Goal: Transaction & Acquisition: Purchase product/service

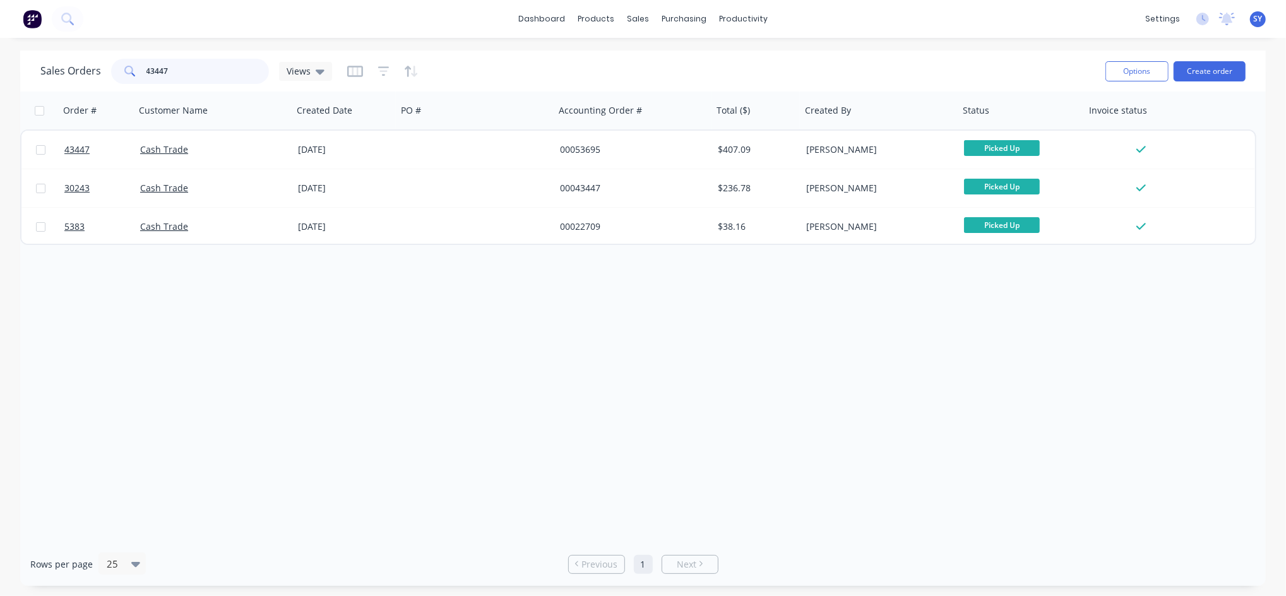
drag, startPoint x: 206, startPoint y: 66, endPoint x: 85, endPoint y: 67, distance: 121.9
click at [85, 67] on div "Sales Orders 43447 Views" at bounding box center [186, 71] width 292 height 25
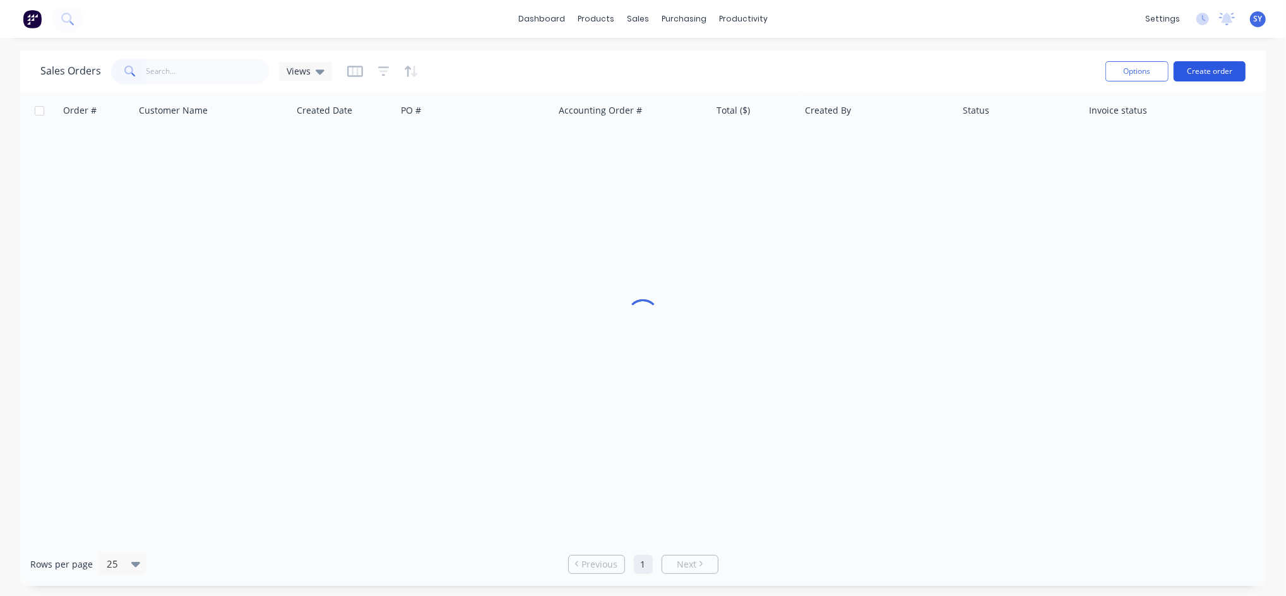
click at [1196, 66] on button "Create order" at bounding box center [1210, 71] width 72 height 20
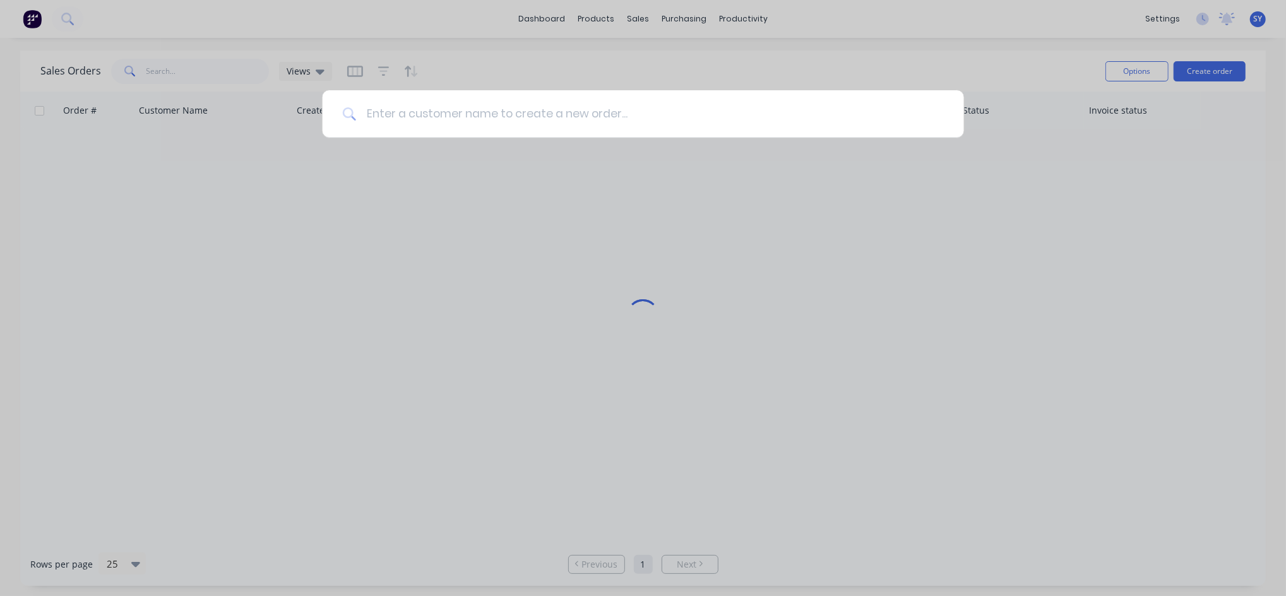
click at [477, 119] on input at bounding box center [650, 113] width 588 height 47
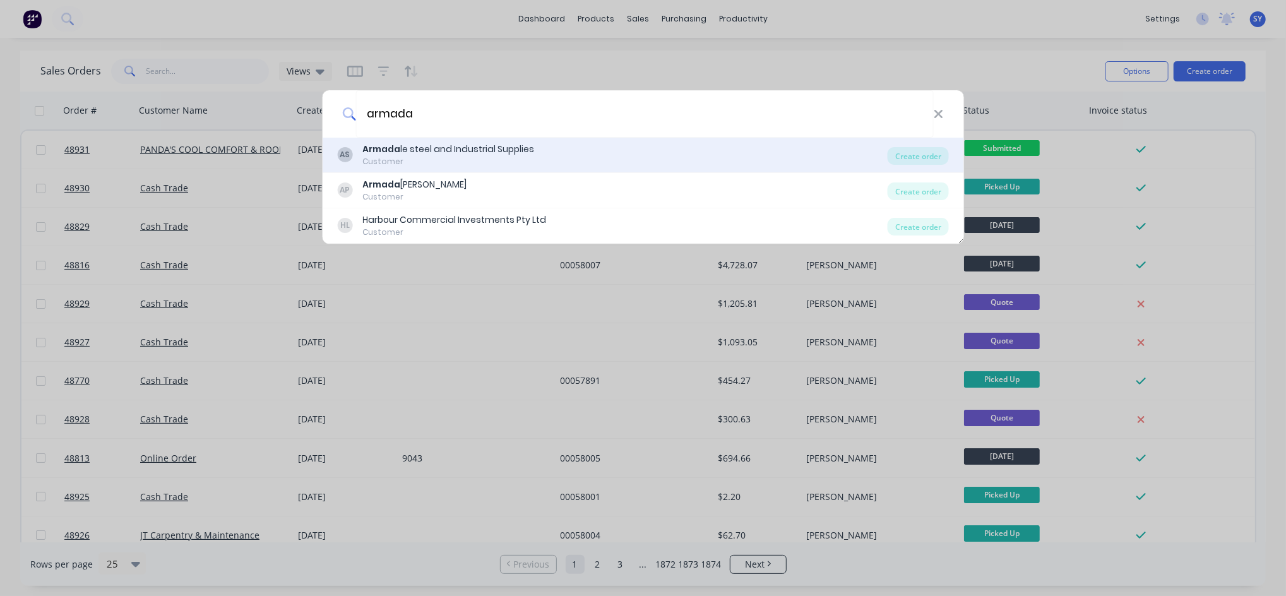
type input "armada"
click at [458, 158] on div "Customer" at bounding box center [448, 161] width 172 height 11
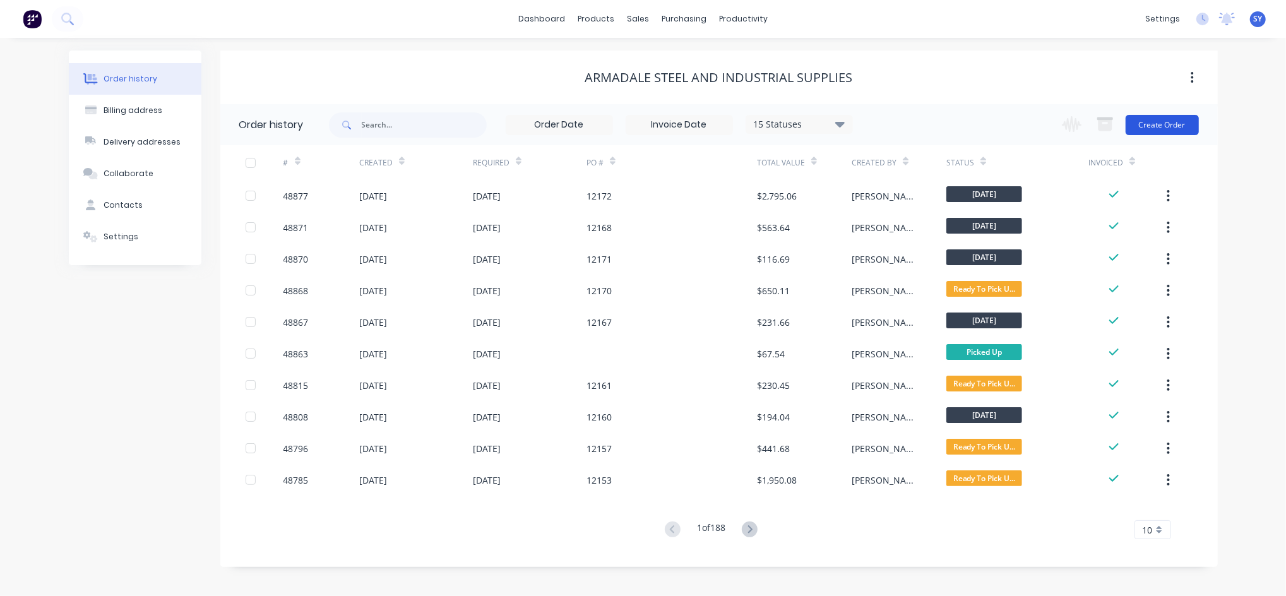
click at [1157, 128] on button "Create Order" at bounding box center [1162, 125] width 73 height 20
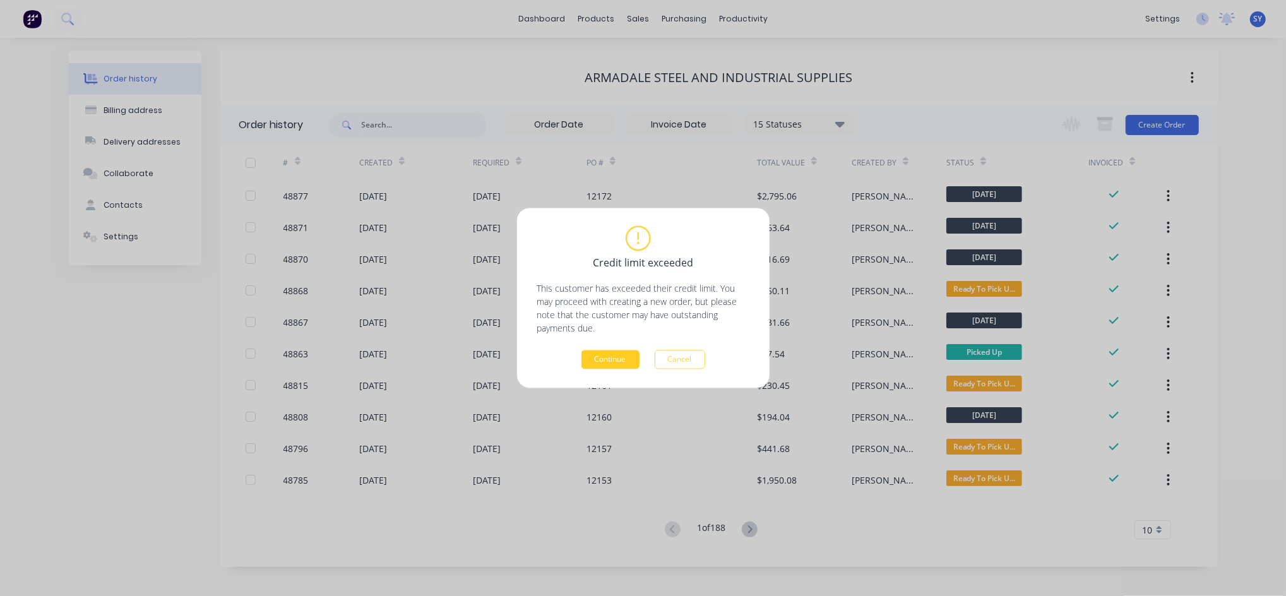
click at [618, 362] on button "Continue" at bounding box center [611, 359] width 58 height 19
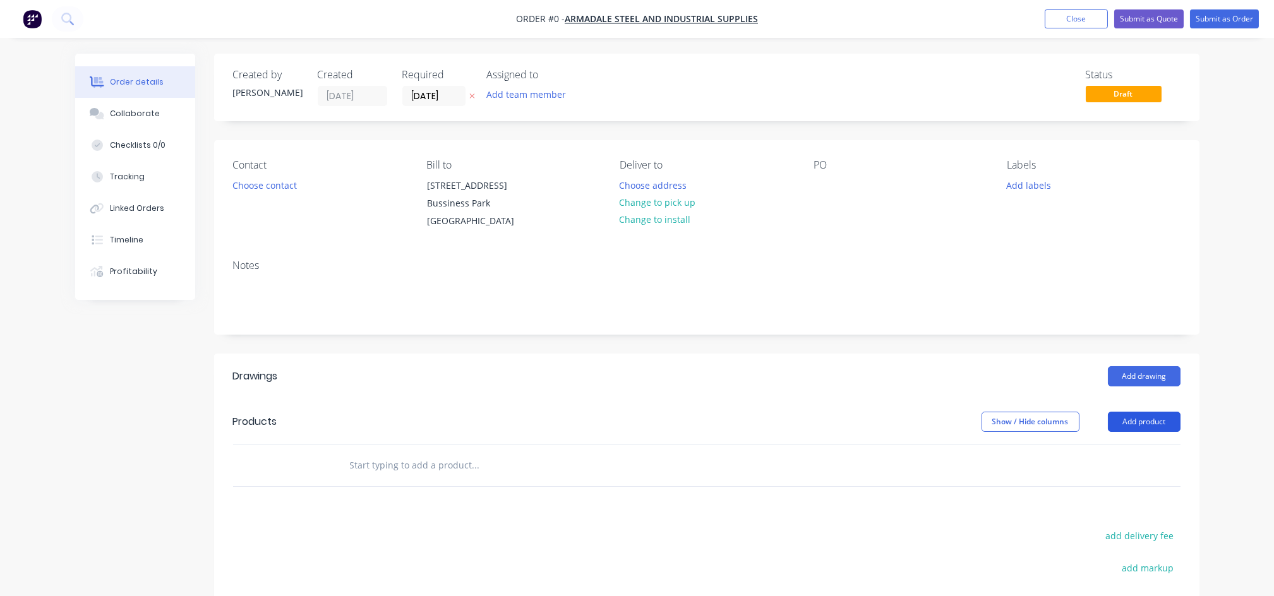
click at [1152, 424] on button "Add product" at bounding box center [1144, 422] width 73 height 20
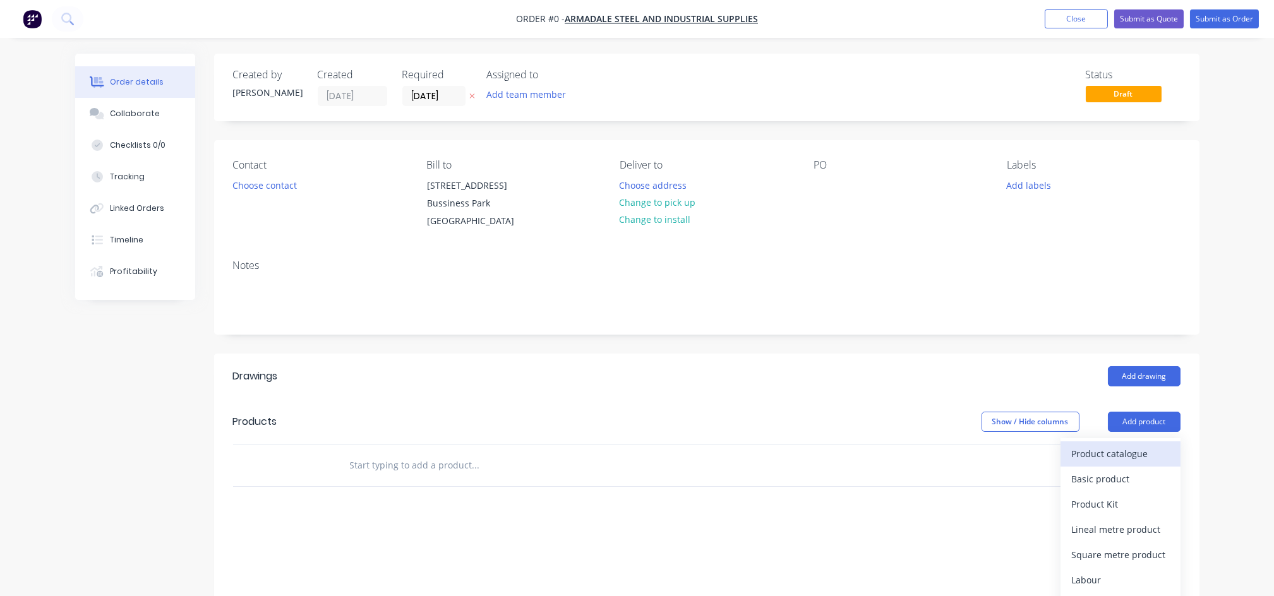
click at [1081, 460] on div "Product catalogue" at bounding box center [1120, 454] width 97 height 18
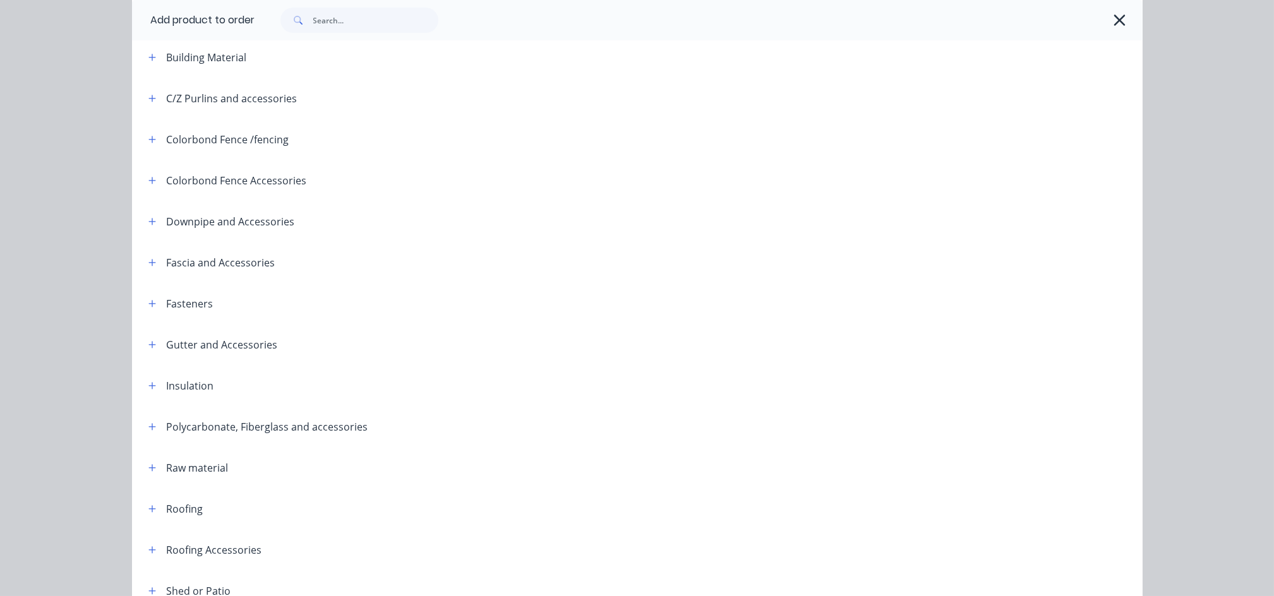
scroll to position [253, 0]
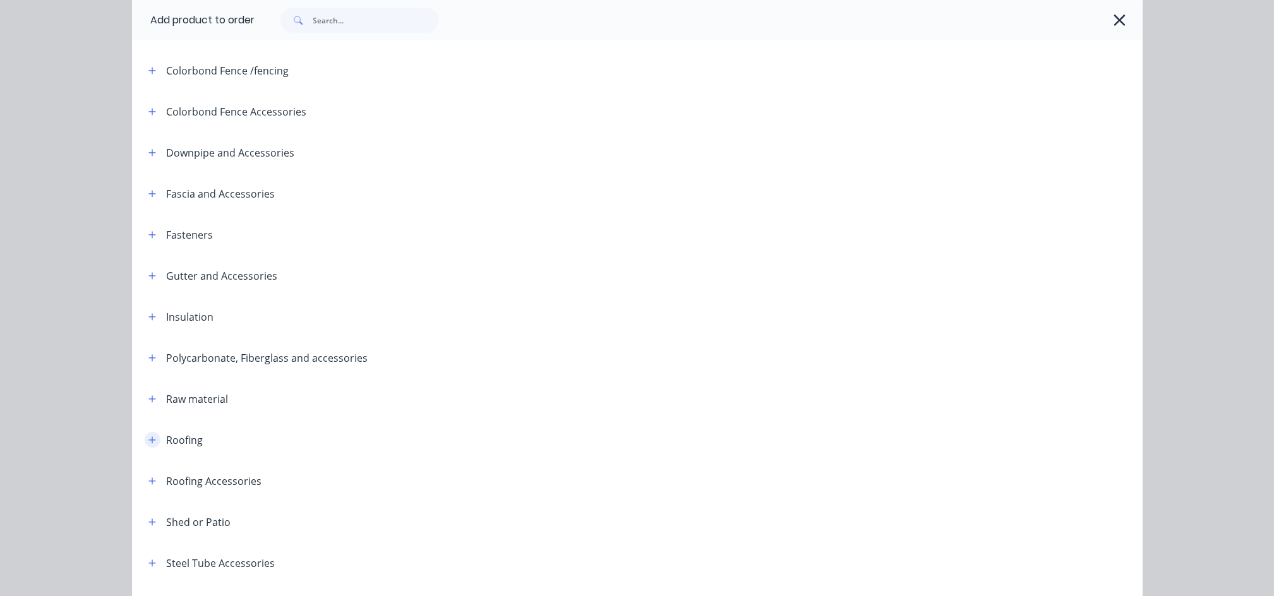
click at [148, 436] on icon "button" at bounding box center [152, 440] width 8 height 9
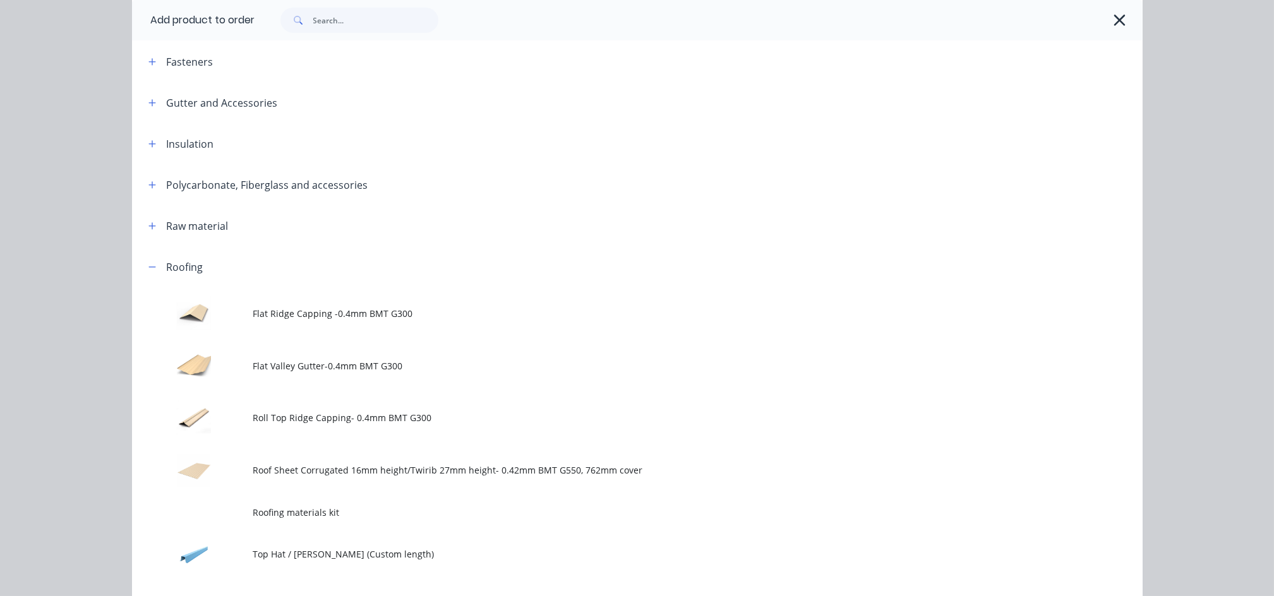
scroll to position [505, 0]
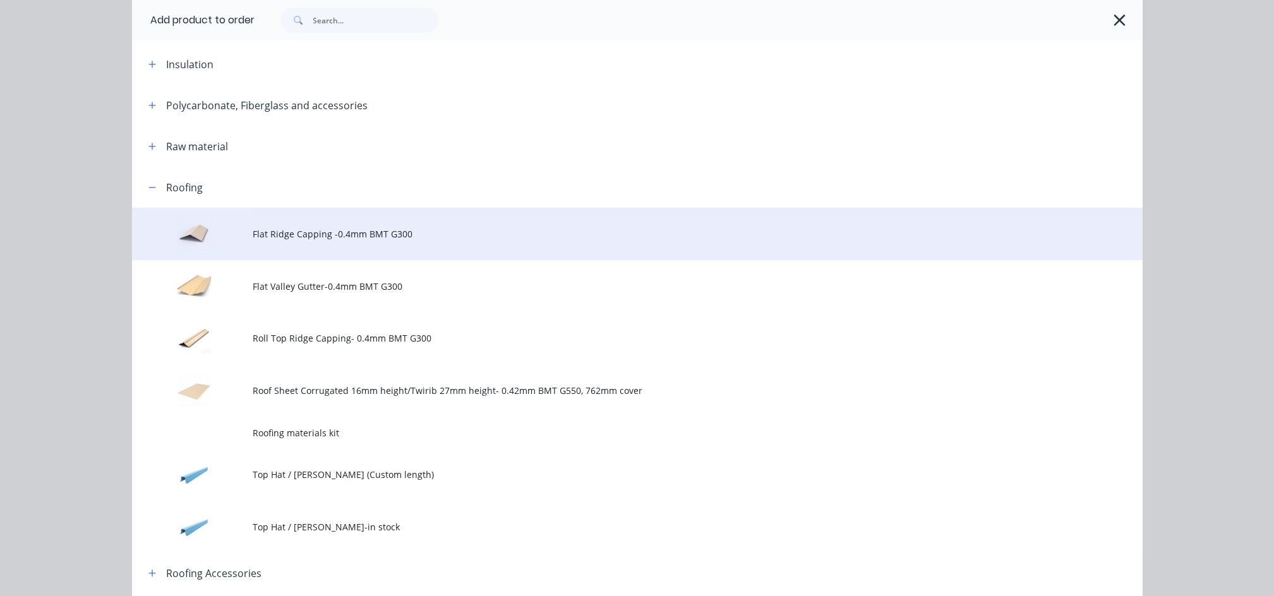
click at [357, 242] on td "Flat Ridge Capping -0.4mm BMT G300" at bounding box center [697, 234] width 889 height 52
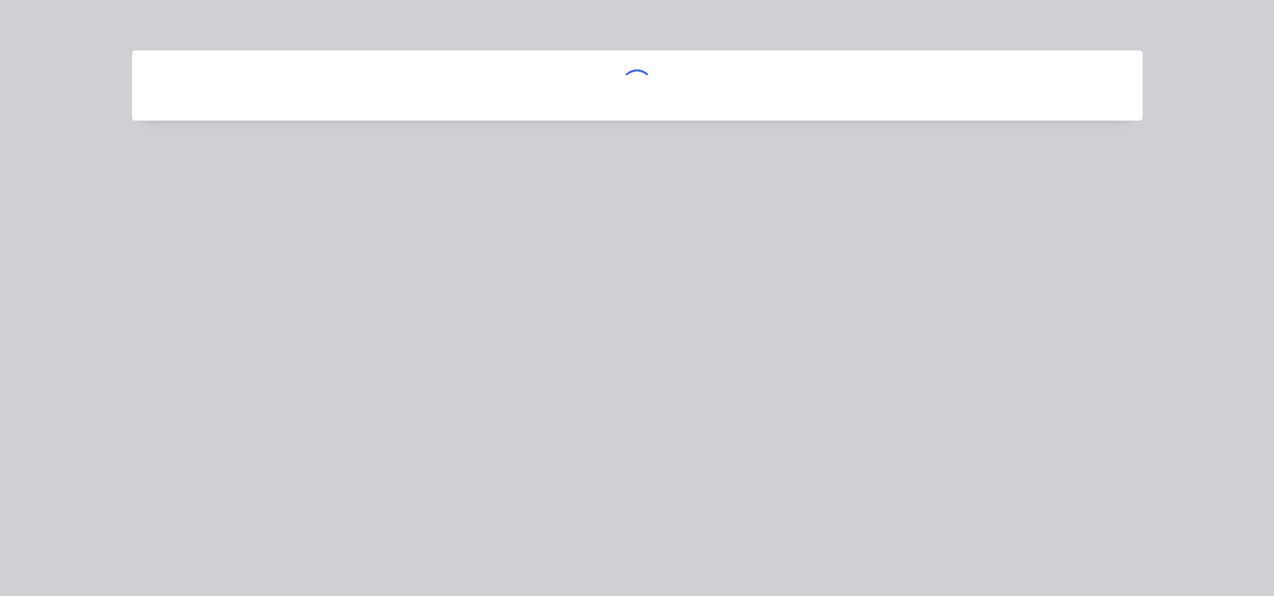
scroll to position [0, 0]
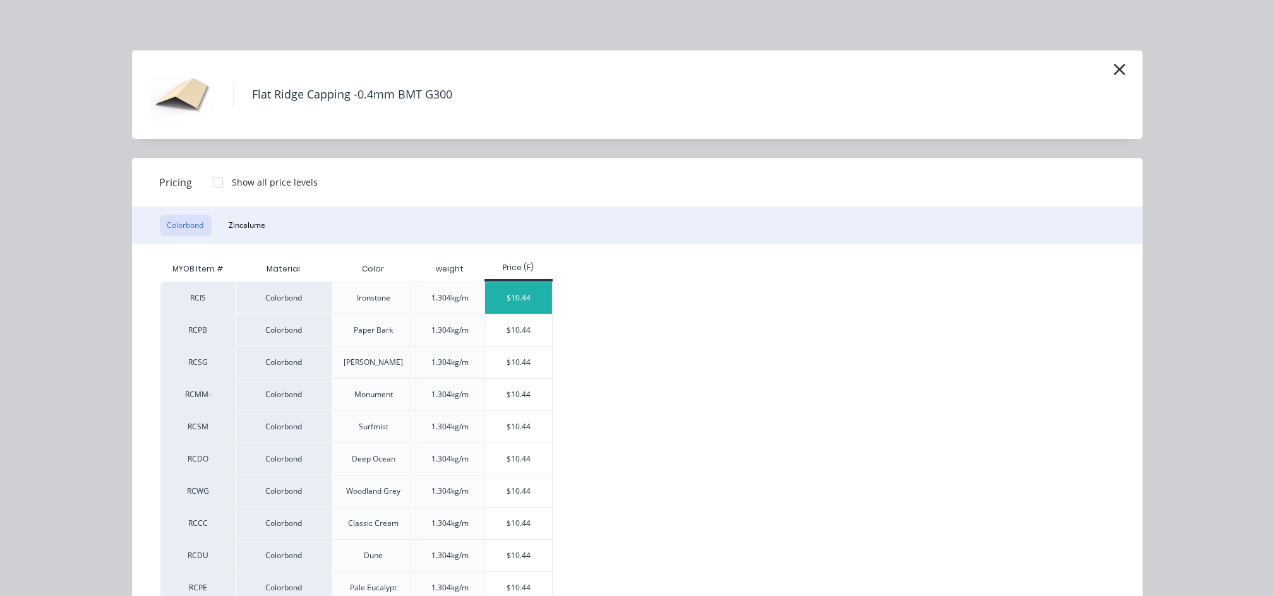
click at [508, 299] on div "$10.44" at bounding box center [519, 298] width 68 height 32
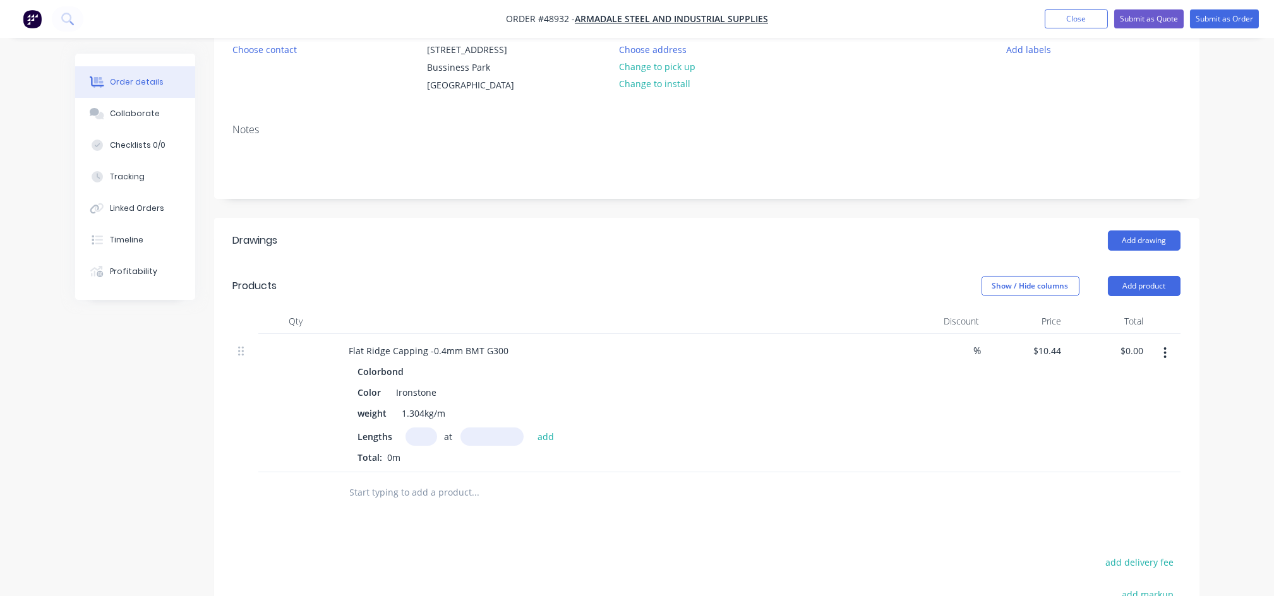
scroll to position [168, 0]
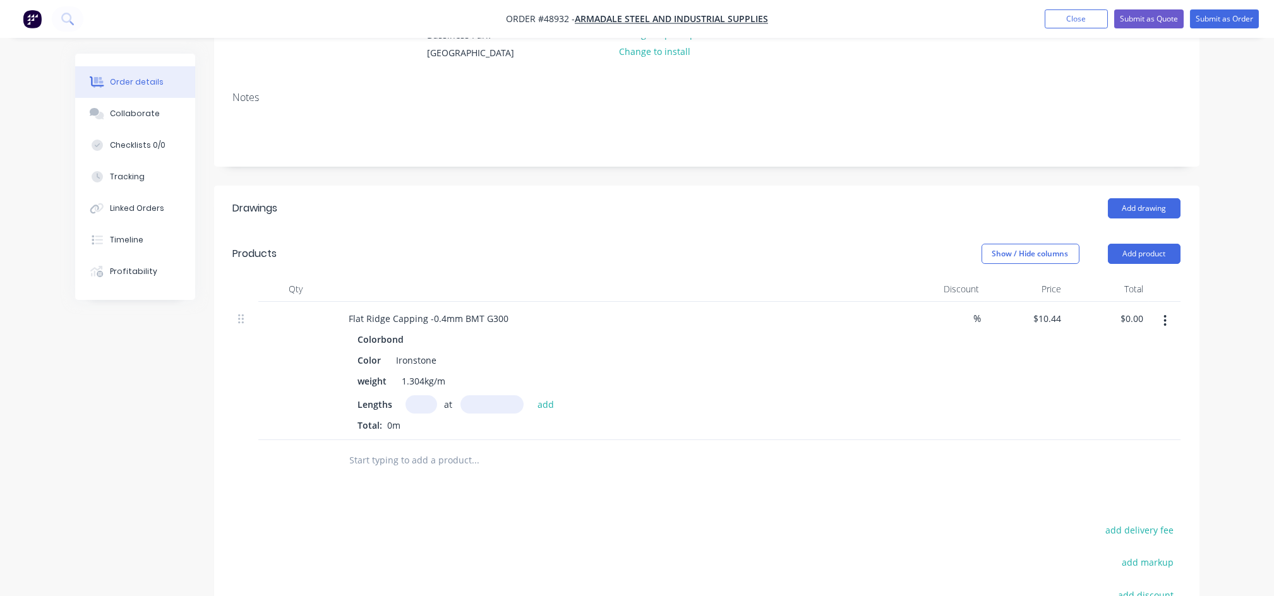
click at [418, 405] on input "text" at bounding box center [421, 404] width 32 height 18
type input "3"
click at [471, 401] on input "text" at bounding box center [491, 404] width 63 height 18
click at [497, 400] on input "text" at bounding box center [491, 404] width 63 height 18
type input "3000mm"
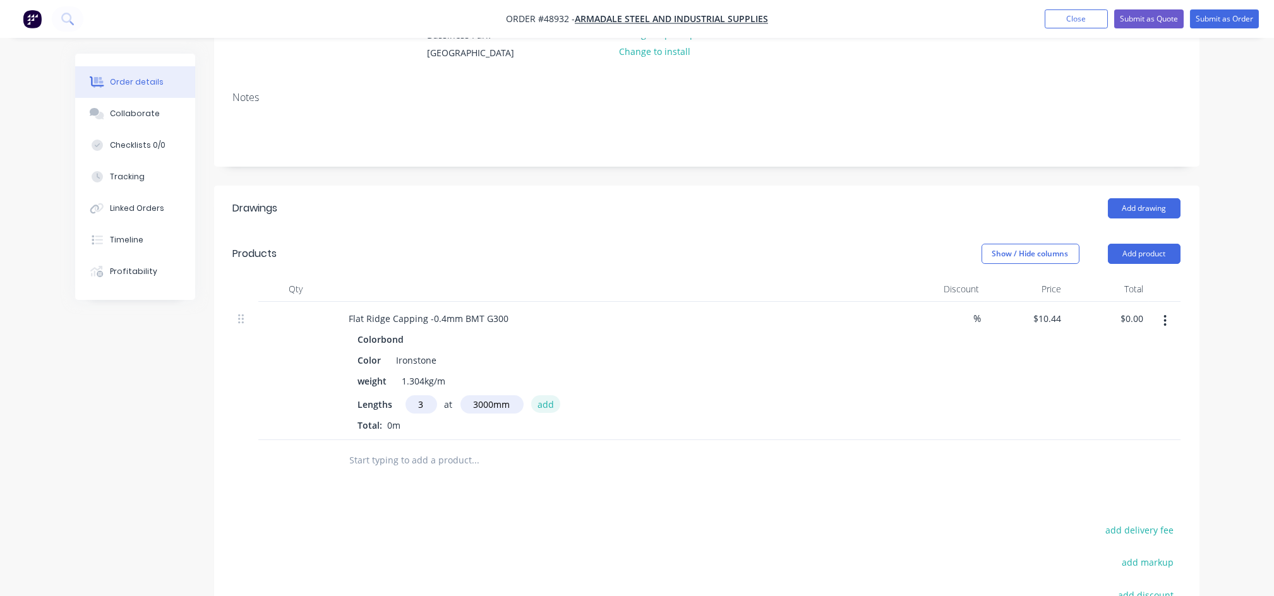
click at [532, 403] on button "add" at bounding box center [546, 403] width 30 height 17
type input "$93.96"
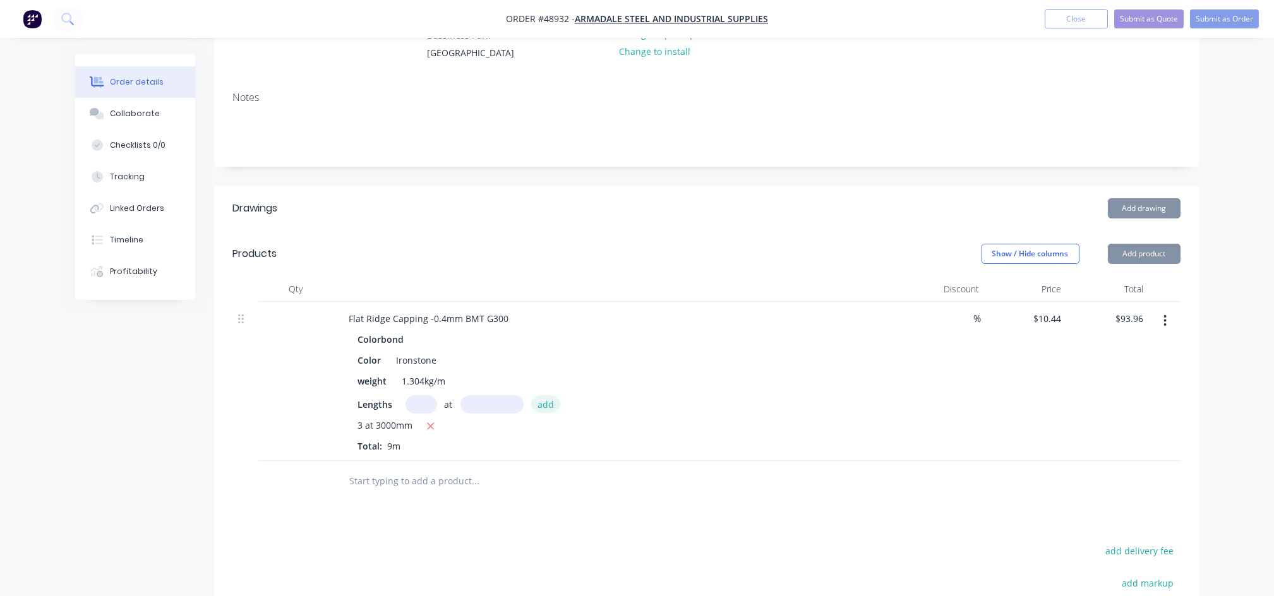
scroll to position [0, 0]
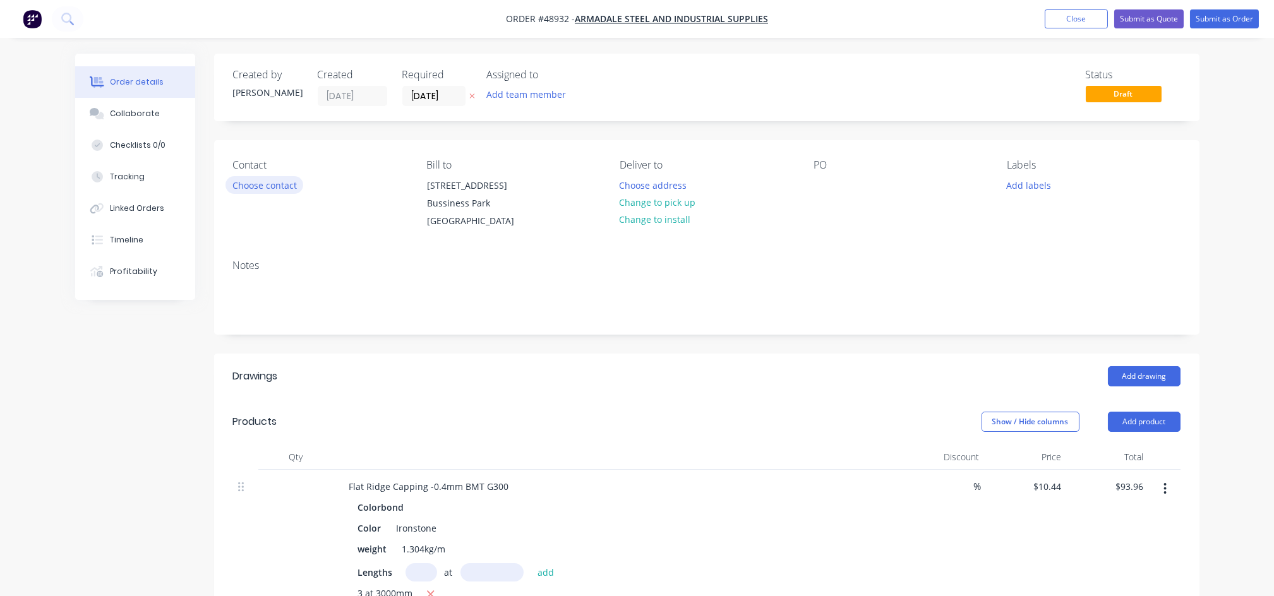
click at [269, 181] on button "Choose contact" at bounding box center [264, 184] width 78 height 17
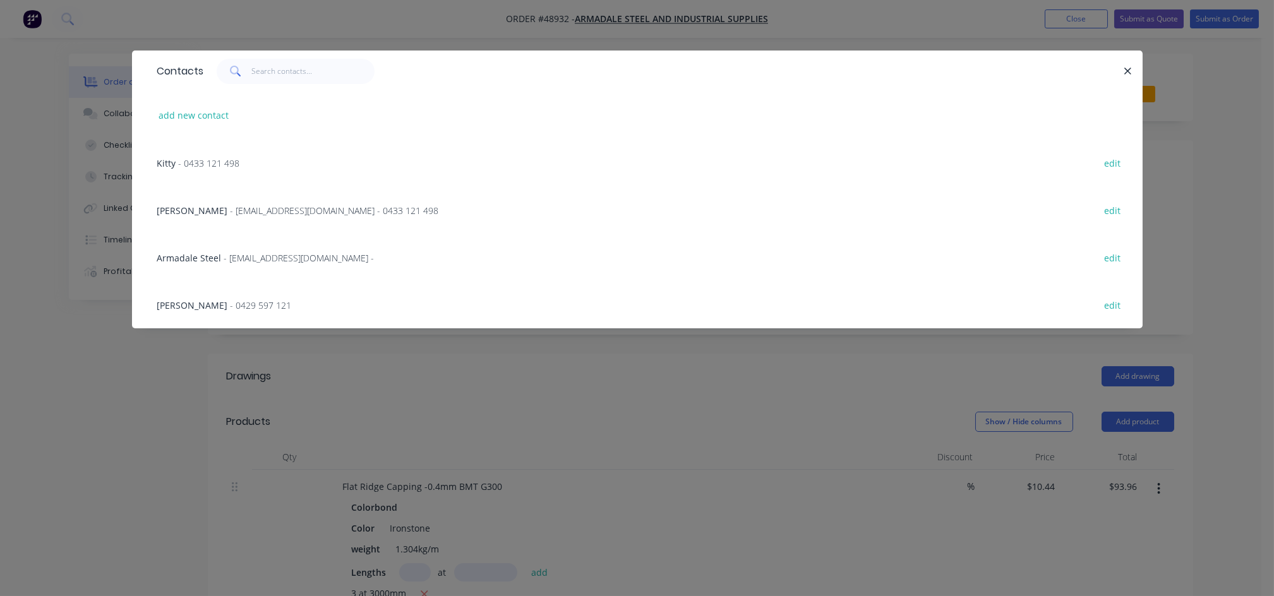
click at [182, 208] on span "[PERSON_NAME]" at bounding box center [192, 211] width 71 height 12
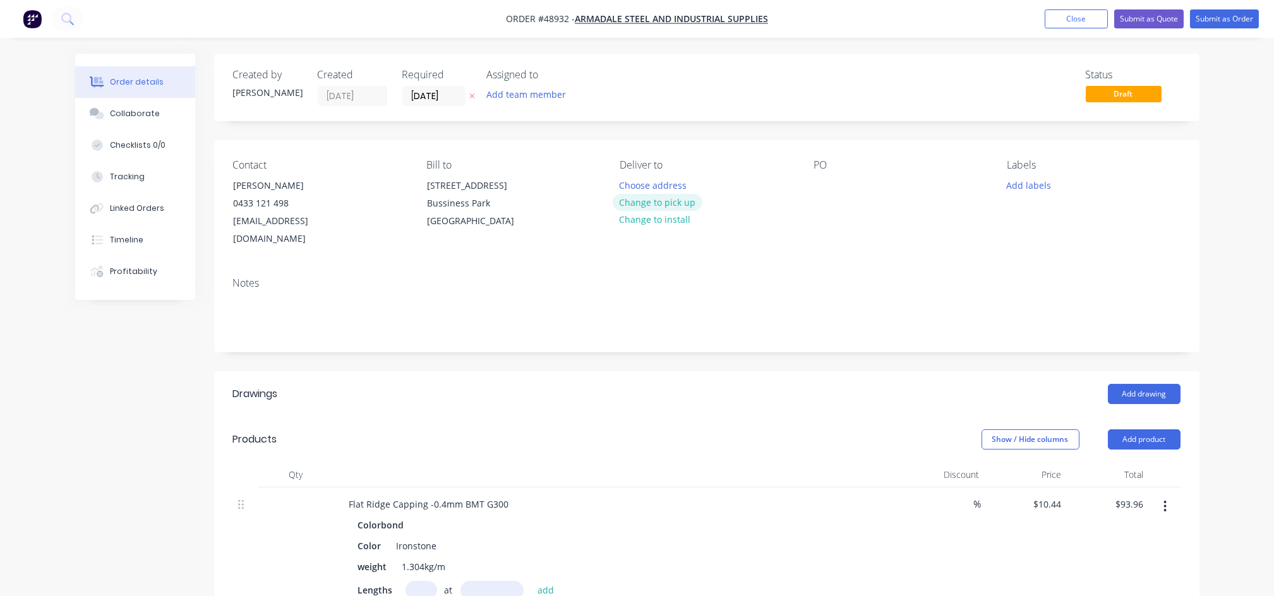
click at [682, 205] on button "Change to pick up" at bounding box center [657, 202] width 90 height 17
click at [818, 194] on div at bounding box center [823, 185] width 20 height 18
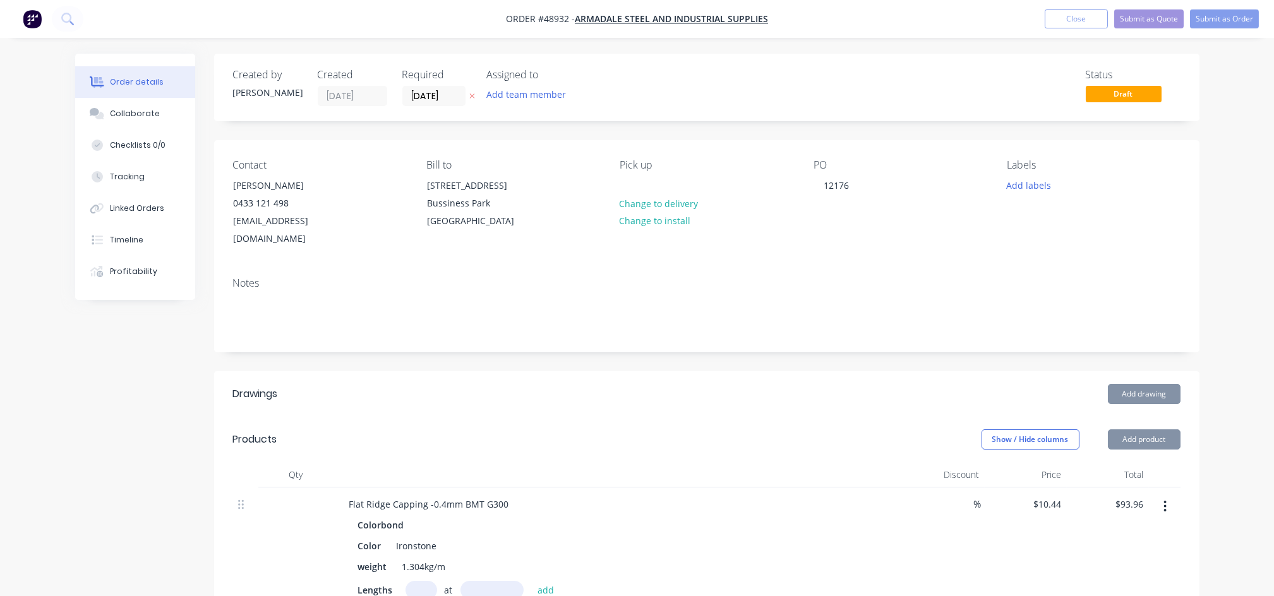
click at [828, 239] on div "Contact [PERSON_NAME] [PHONE_NUMBER] [EMAIL_ADDRESS][DOMAIN_NAME] Bill to [STRE…" at bounding box center [706, 203] width 985 height 127
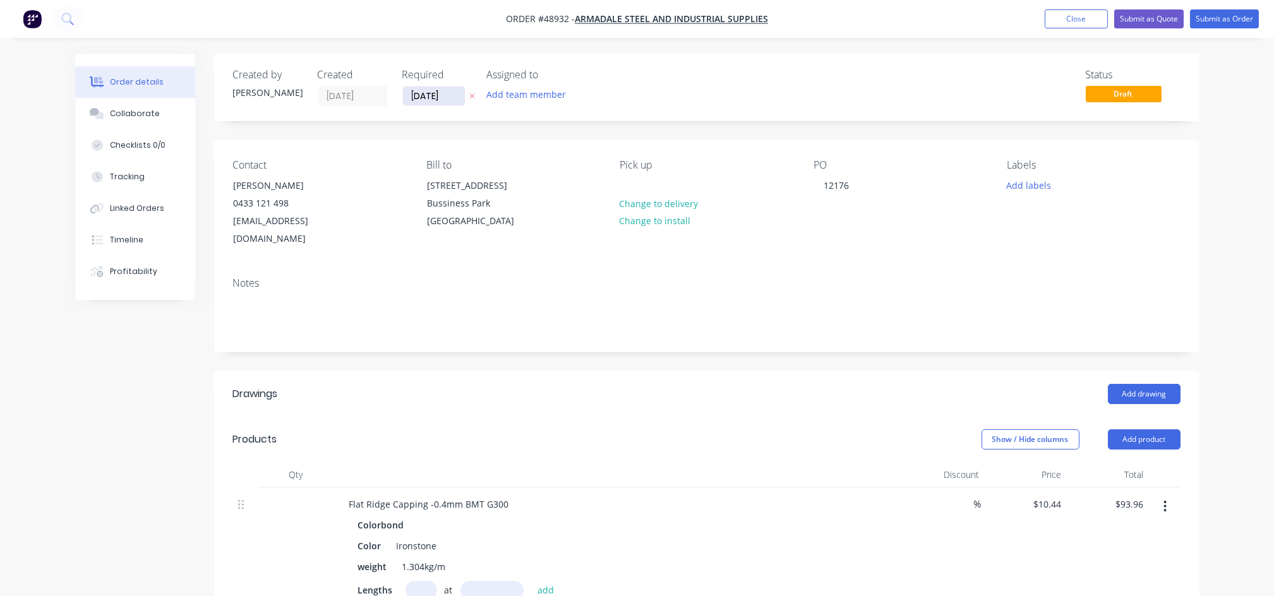
click at [455, 97] on input "[DATE]" at bounding box center [434, 96] width 62 height 19
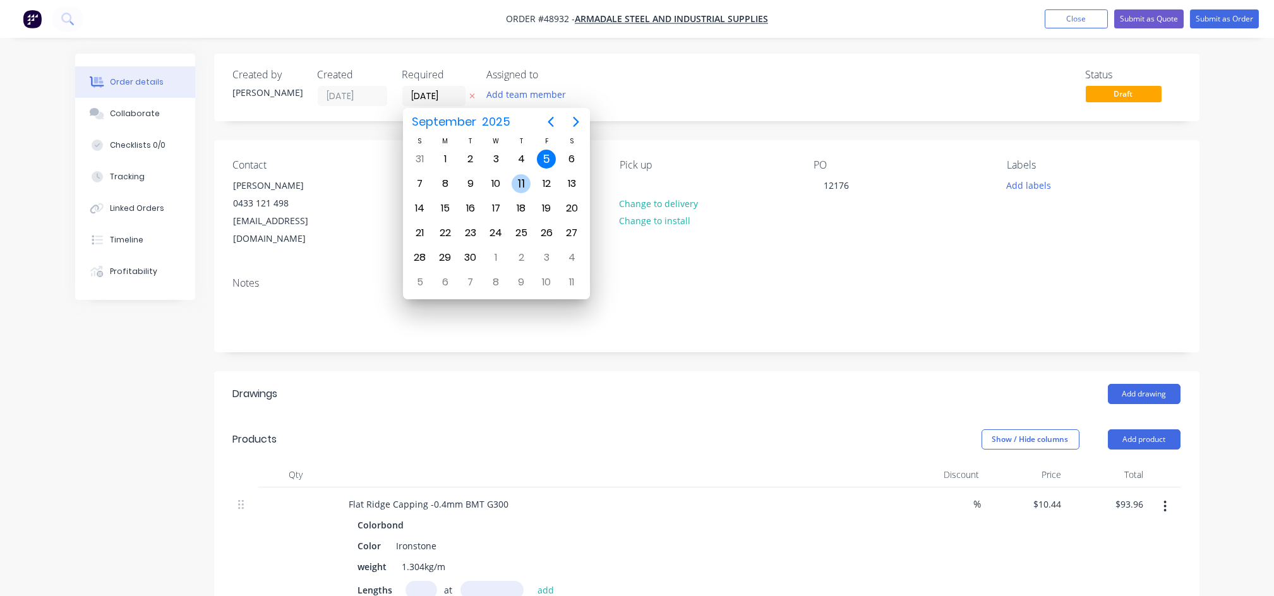
click at [522, 182] on div "11" at bounding box center [520, 183] width 19 height 19
type input "[DATE]"
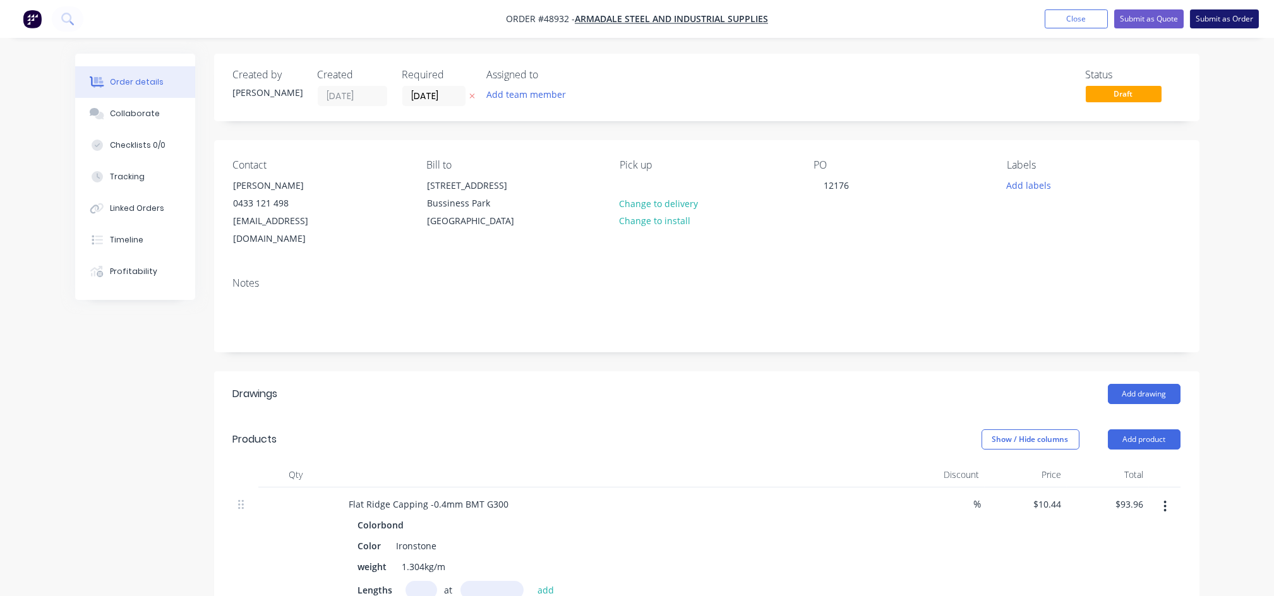
click at [1212, 21] on button "Submit as Order" at bounding box center [1224, 18] width 69 height 19
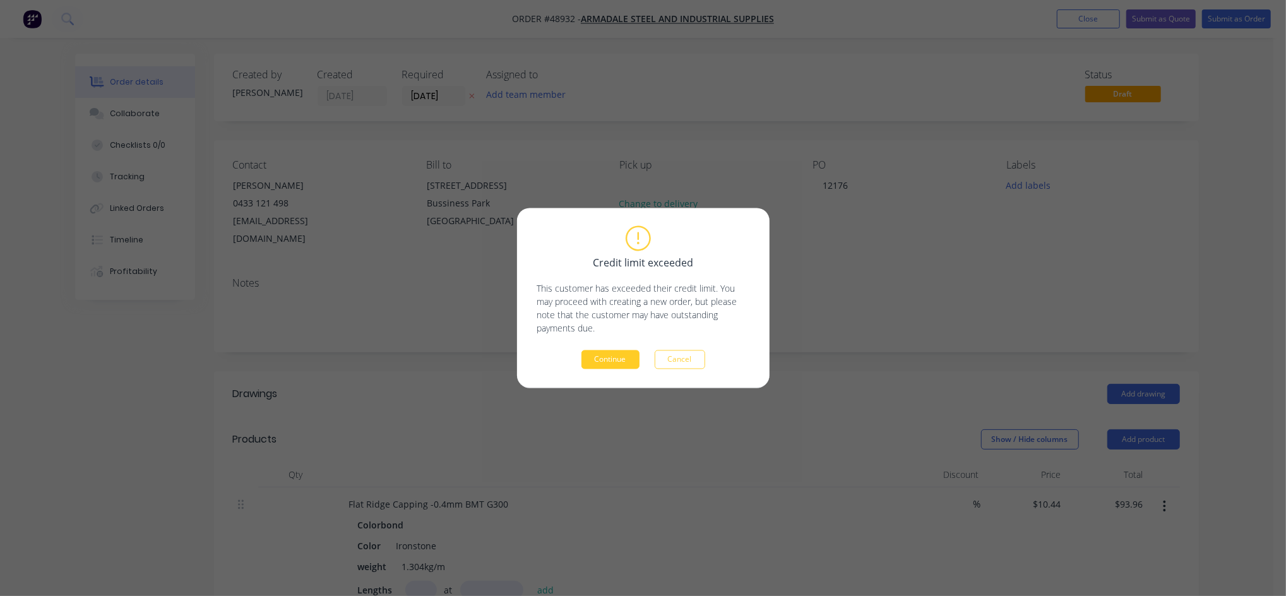
click at [612, 359] on button "Continue" at bounding box center [611, 359] width 58 height 19
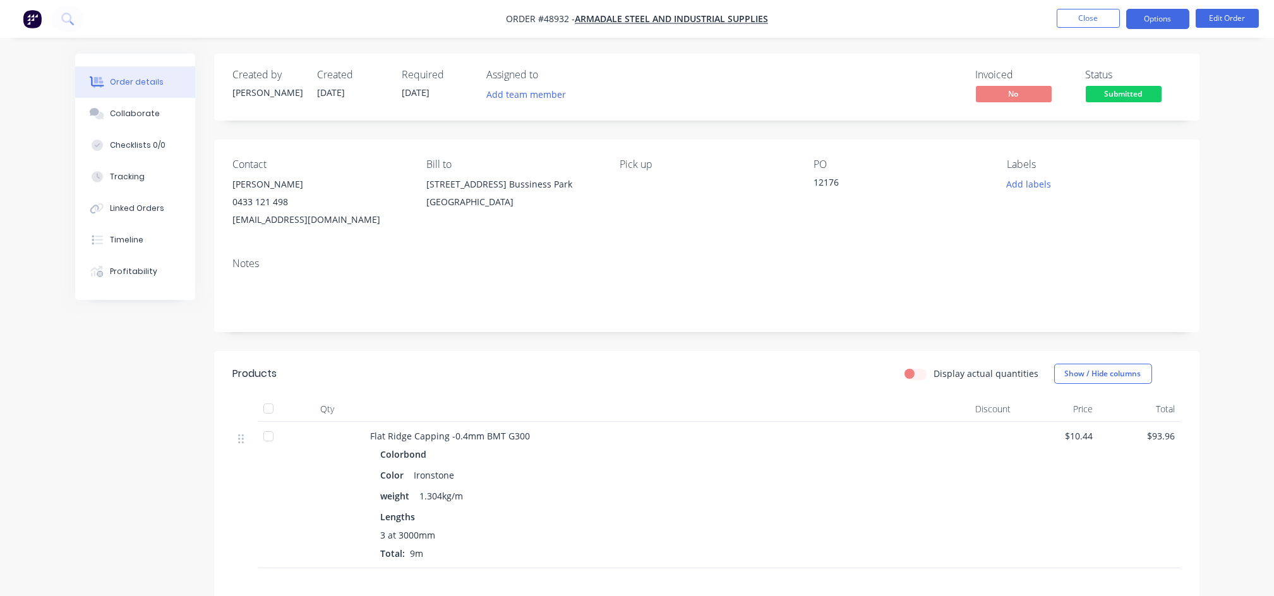
click at [1150, 21] on button "Options" at bounding box center [1157, 19] width 63 height 20
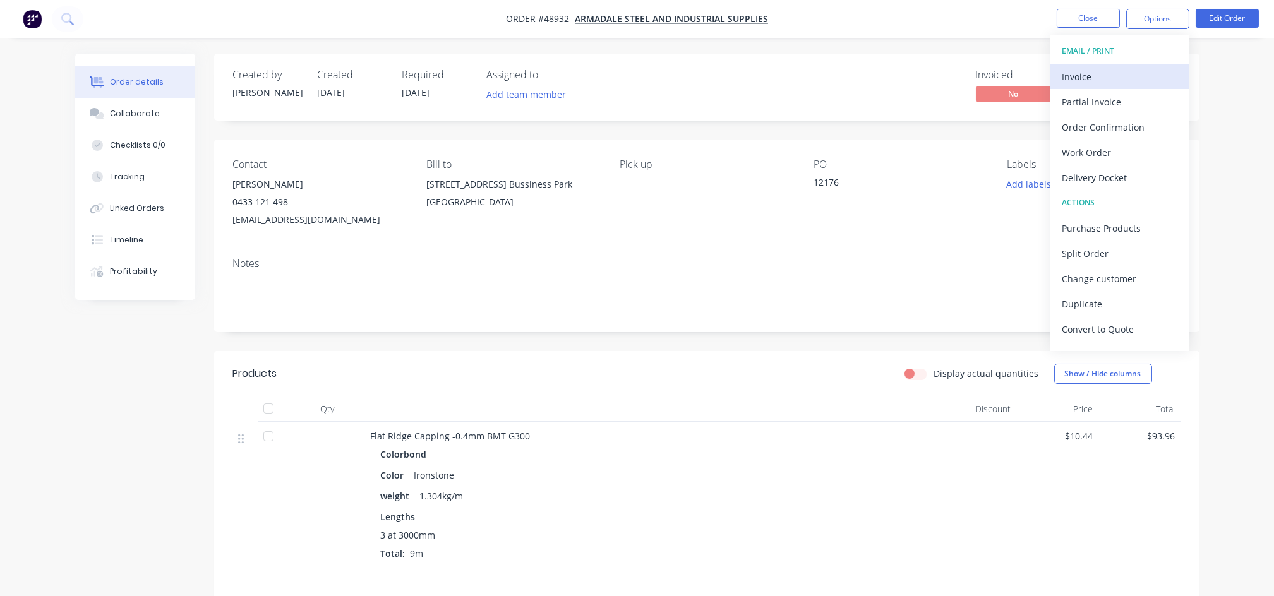
click at [1067, 79] on div "Invoice" at bounding box center [1119, 77] width 116 height 18
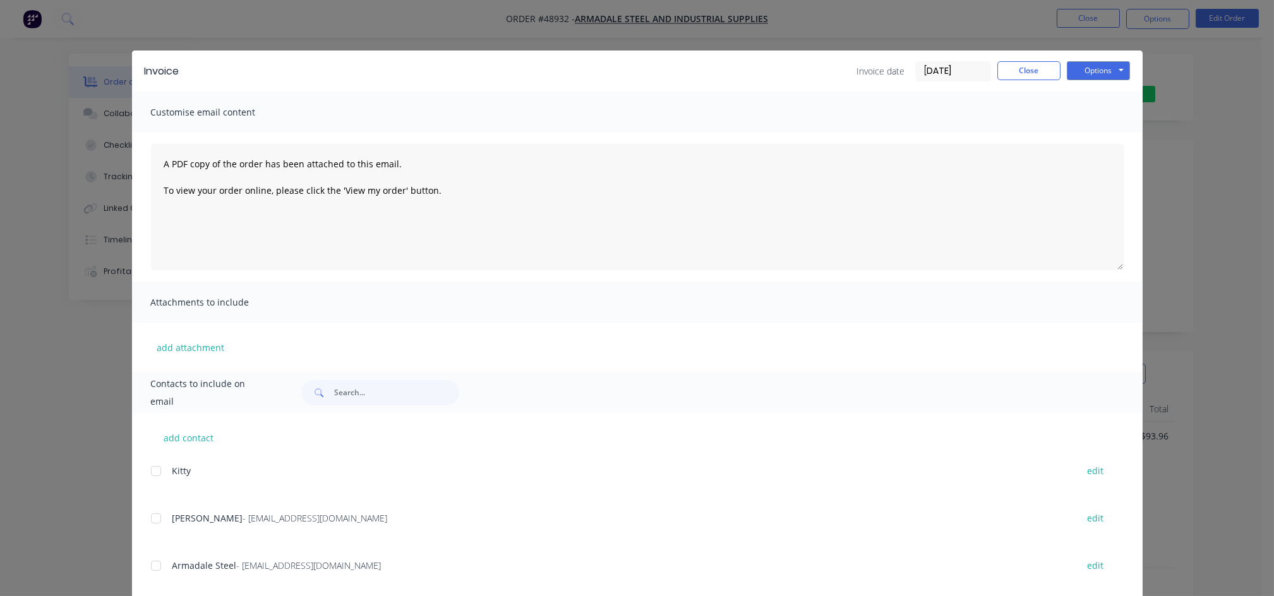
click at [148, 515] on div at bounding box center [155, 518] width 25 height 25
click at [1111, 72] on button "Options" at bounding box center [1097, 70] width 63 height 19
click at [1090, 135] on button "Email" at bounding box center [1106, 134] width 81 height 21
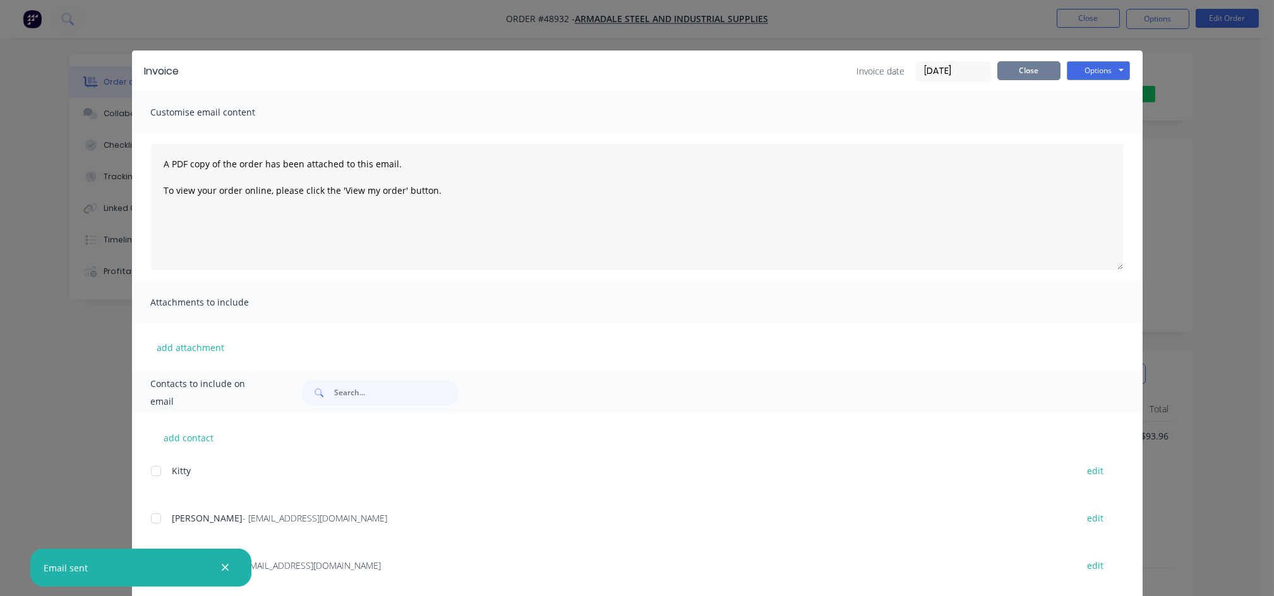
click at [1032, 73] on button "Close" at bounding box center [1028, 70] width 63 height 19
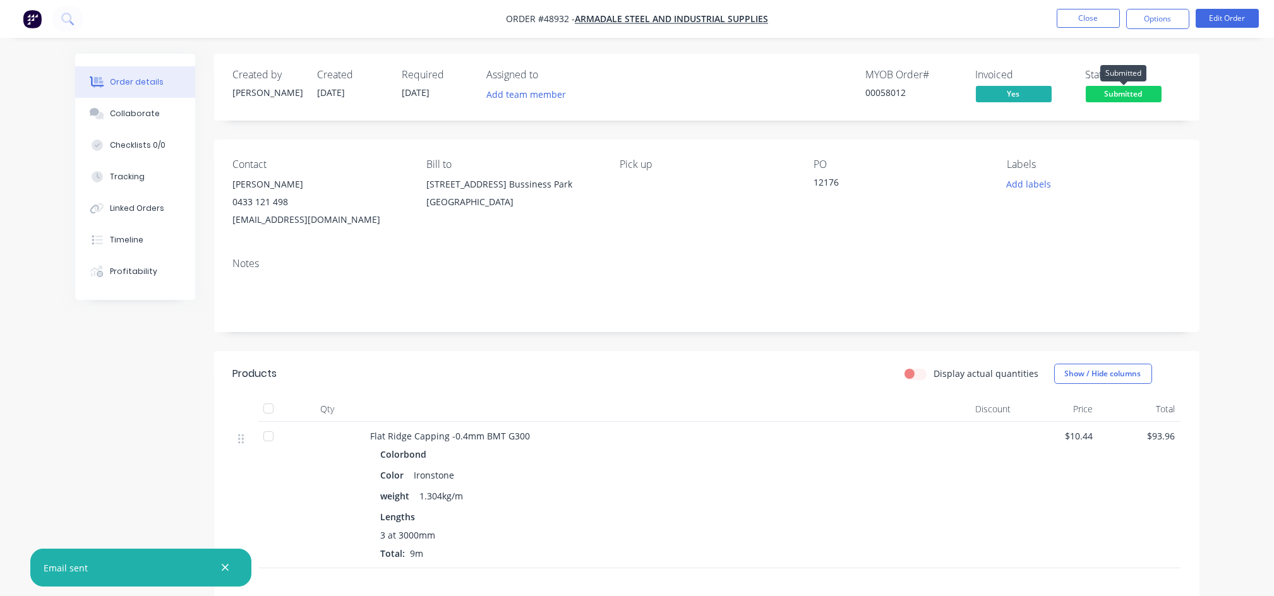
click at [1125, 94] on span "Submitted" at bounding box center [1123, 94] width 76 height 16
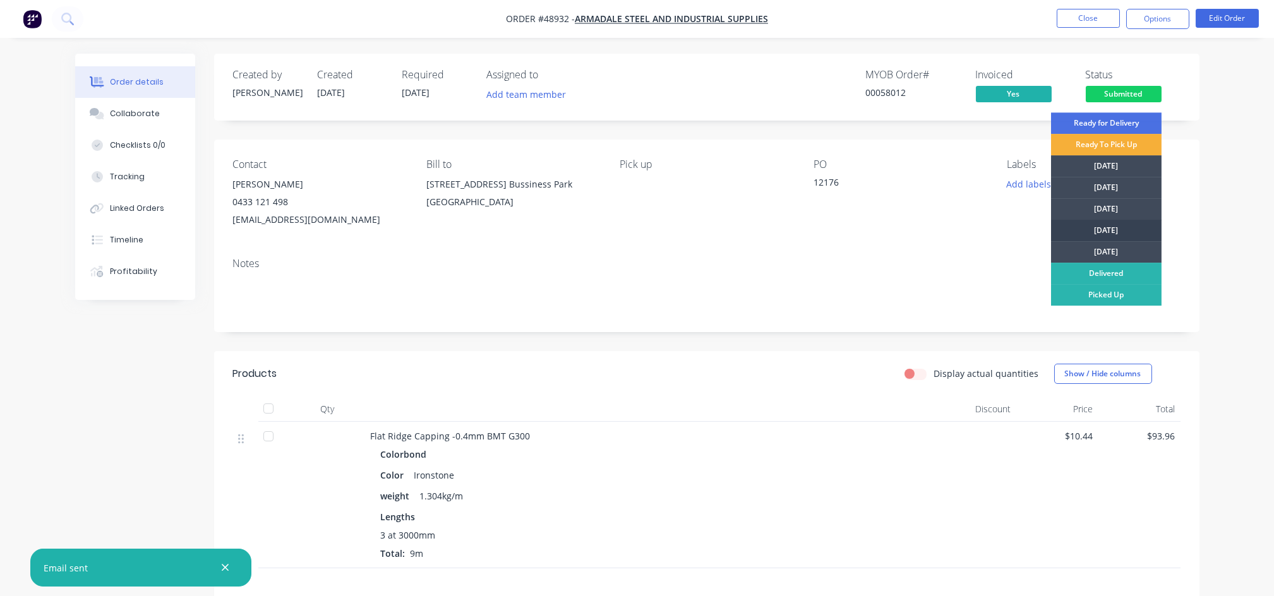
click at [1119, 231] on div "[DATE]" at bounding box center [1106, 230] width 110 height 21
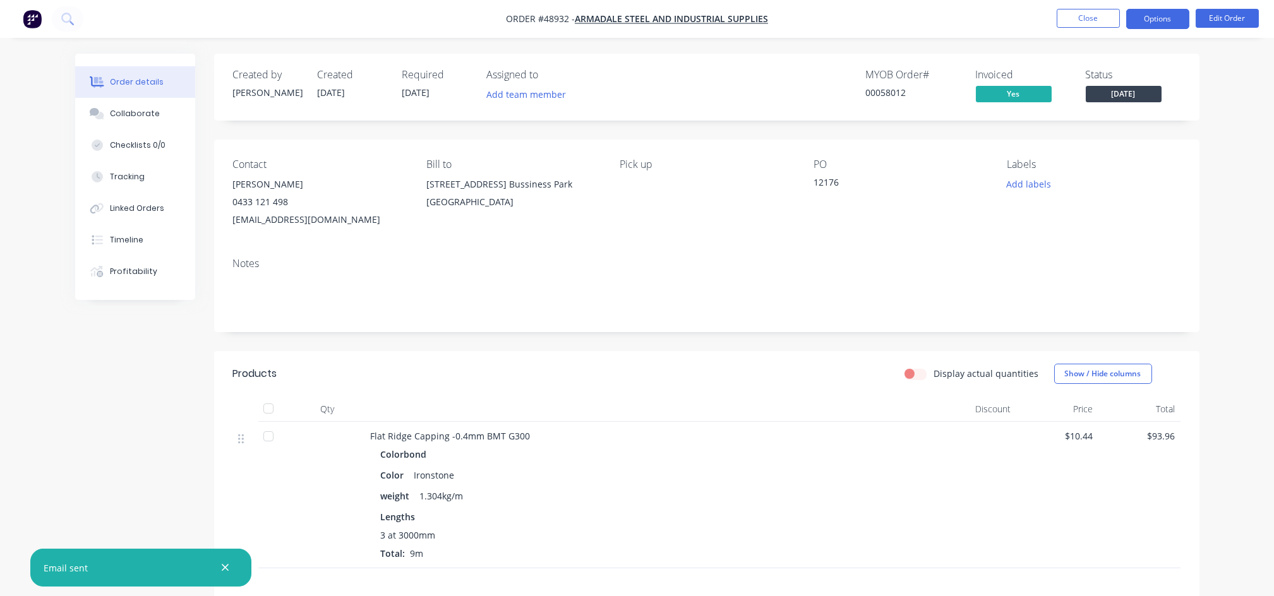
click at [1161, 16] on button "Options" at bounding box center [1157, 19] width 63 height 20
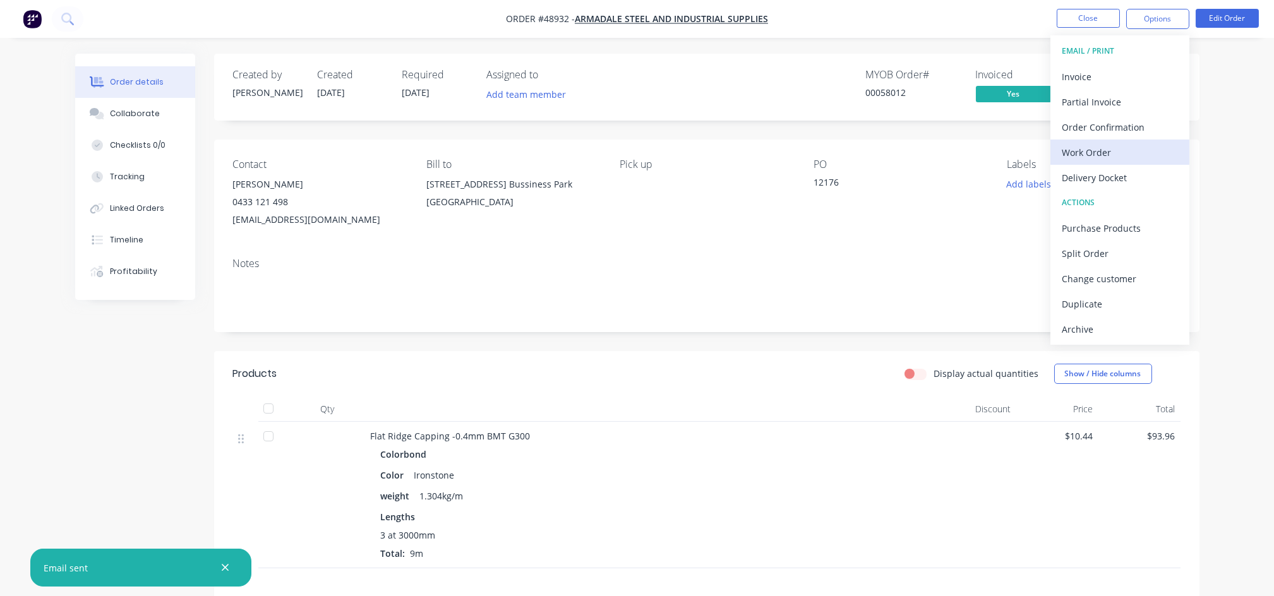
click at [1099, 160] on div "Work Order" at bounding box center [1119, 152] width 116 height 18
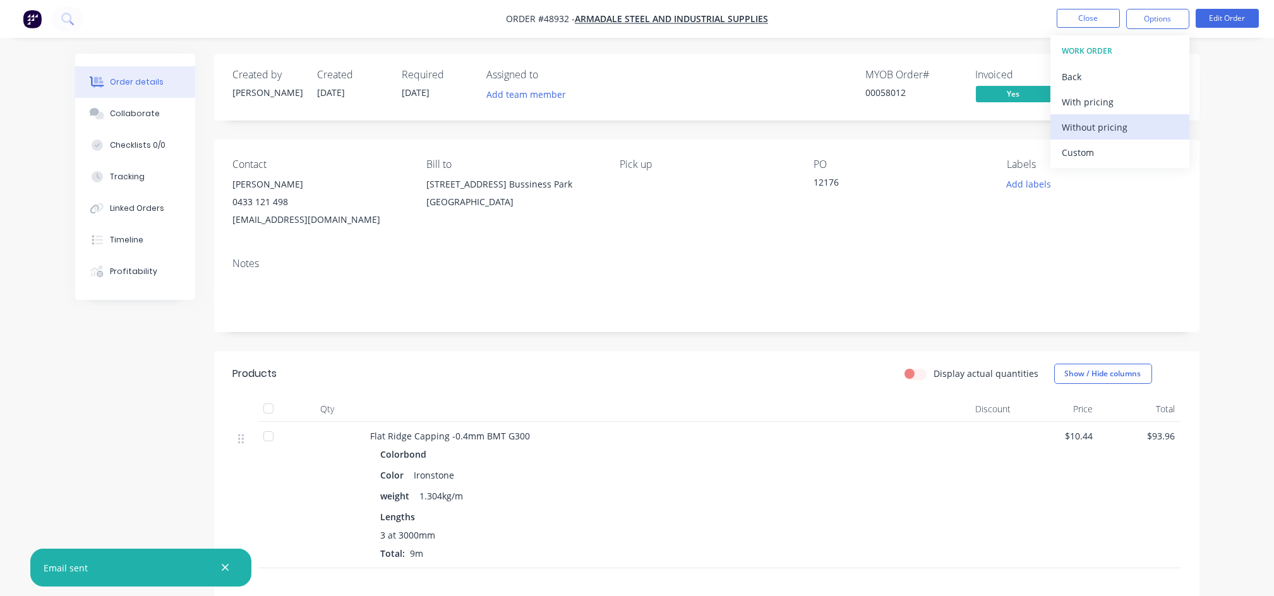
click at [1099, 131] on div "Without pricing" at bounding box center [1119, 127] width 116 height 18
